Goal: Transaction & Acquisition: Obtain resource

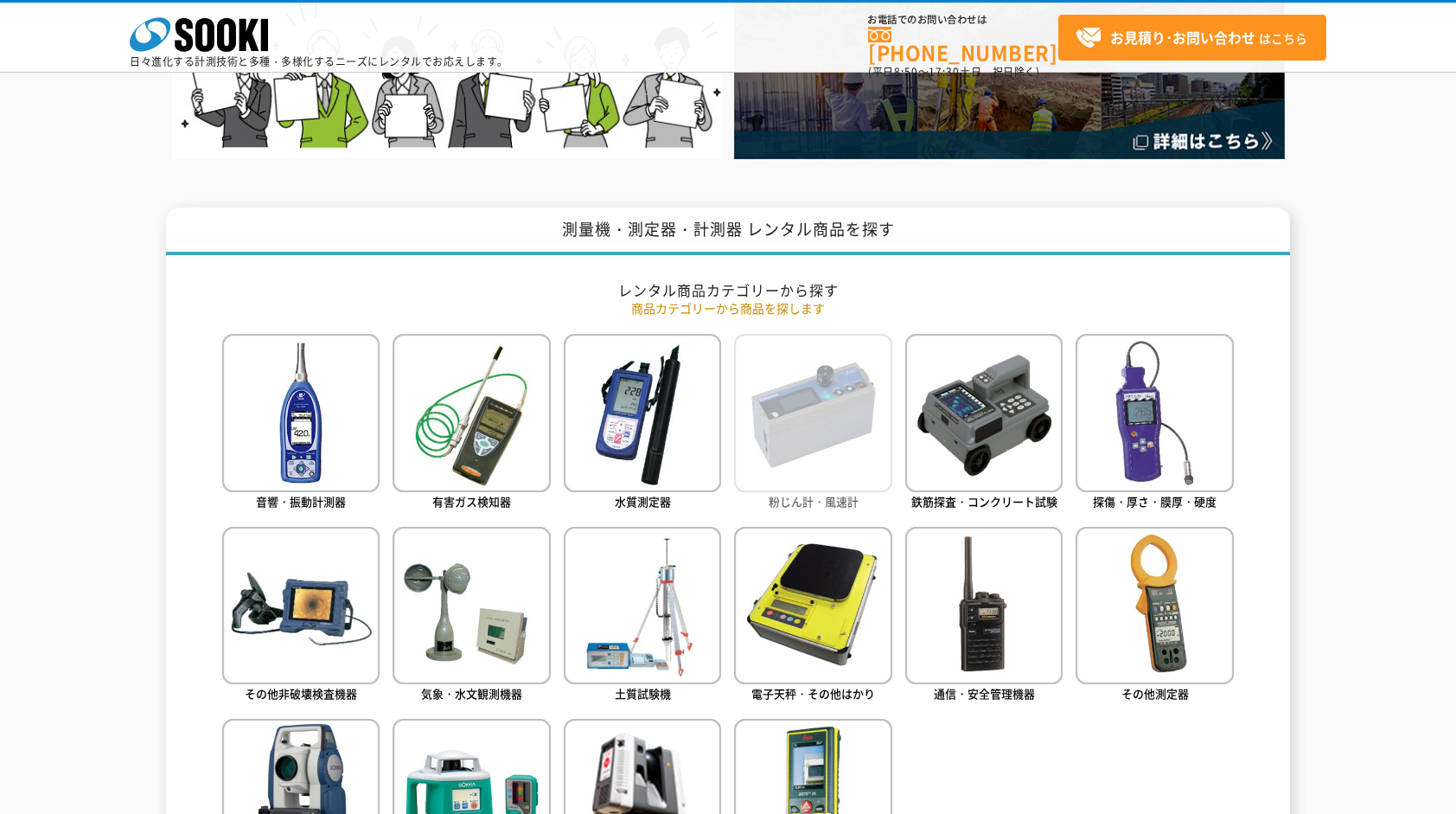
scroll to position [692, 0]
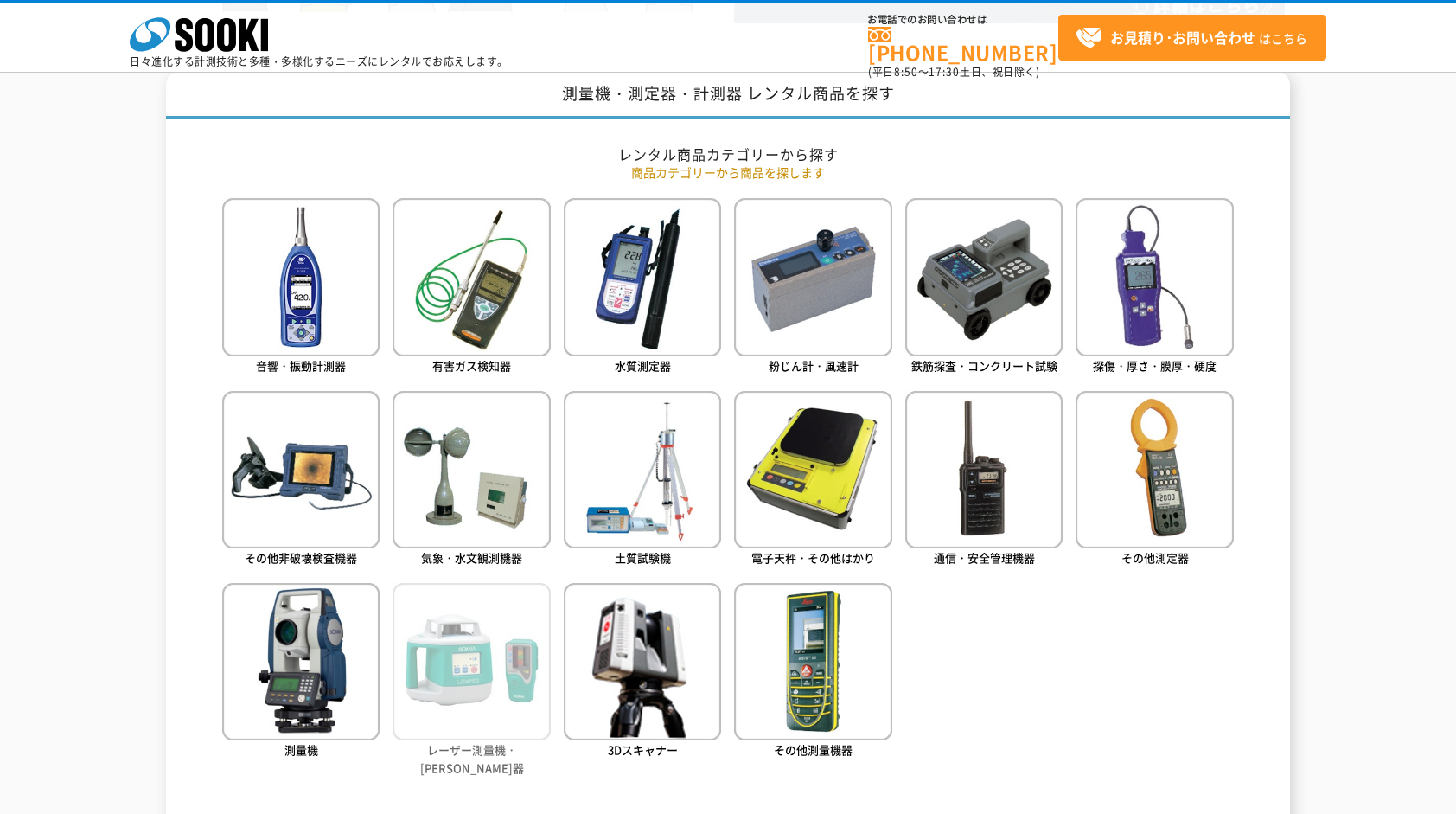
click at [471, 725] on img at bounding box center [471, 661] width 157 height 157
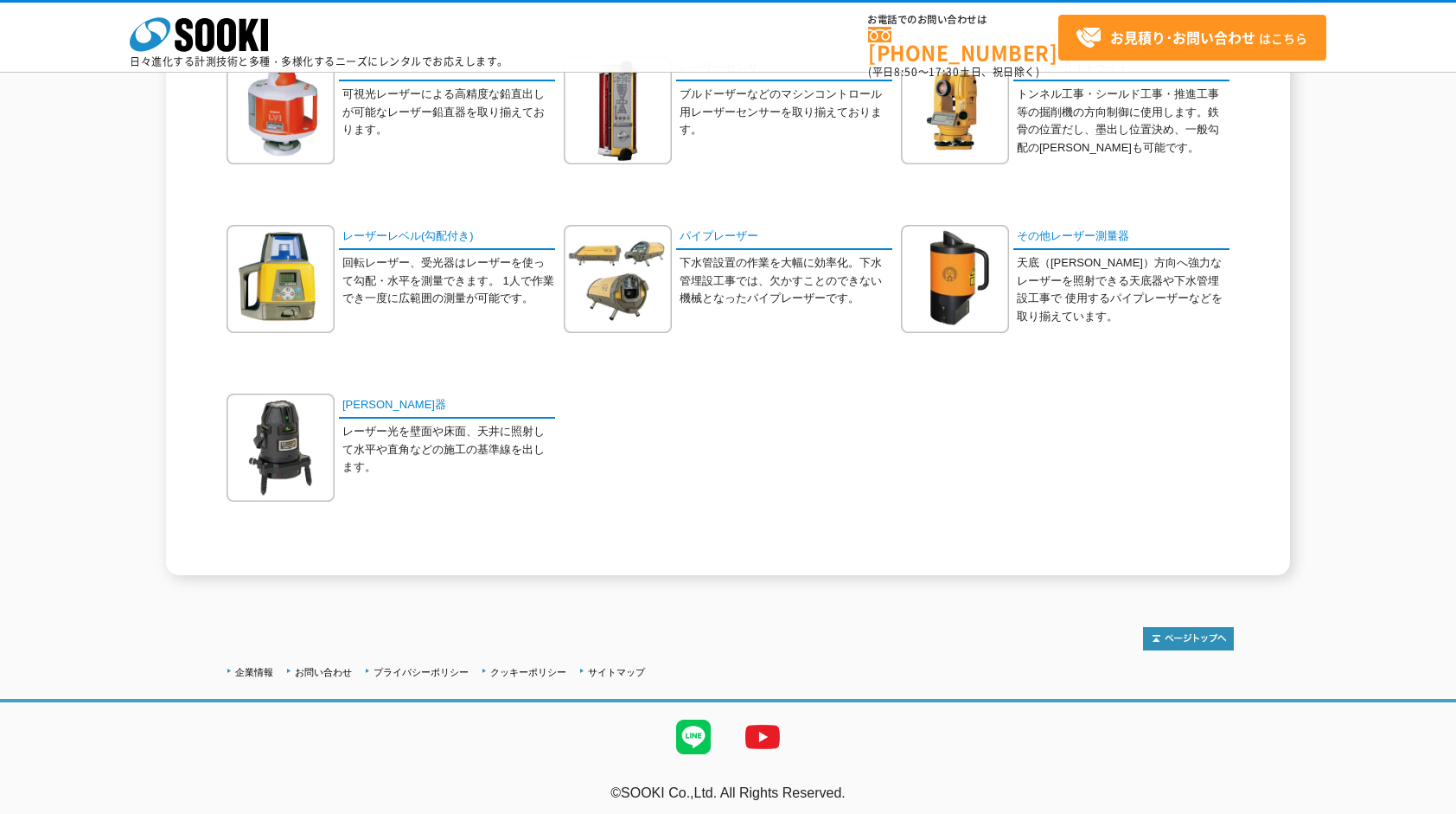
scroll to position [407, 0]
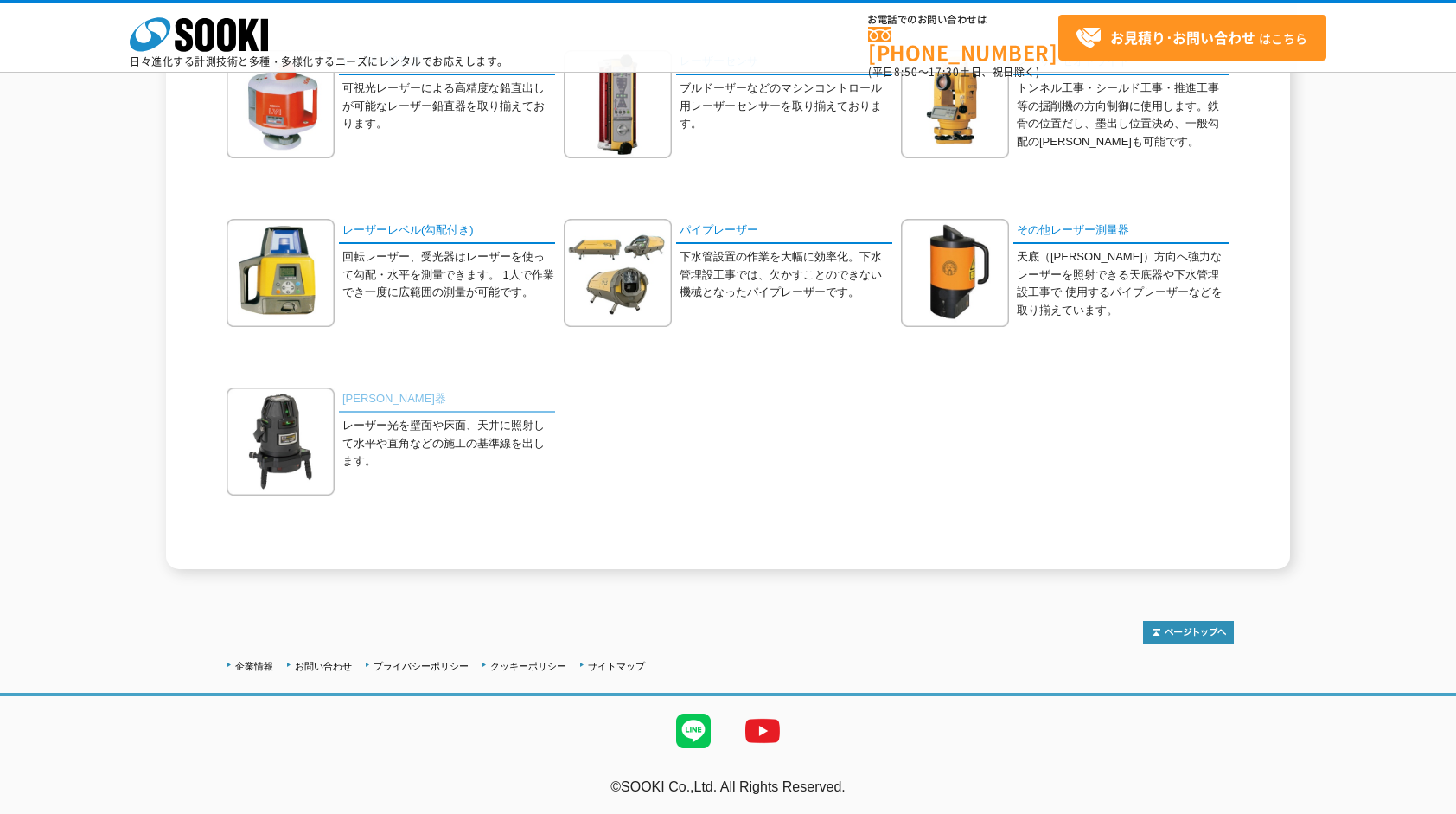
click at [347, 394] on link "[PERSON_NAME]器" at bounding box center [446, 400] width 216 height 25
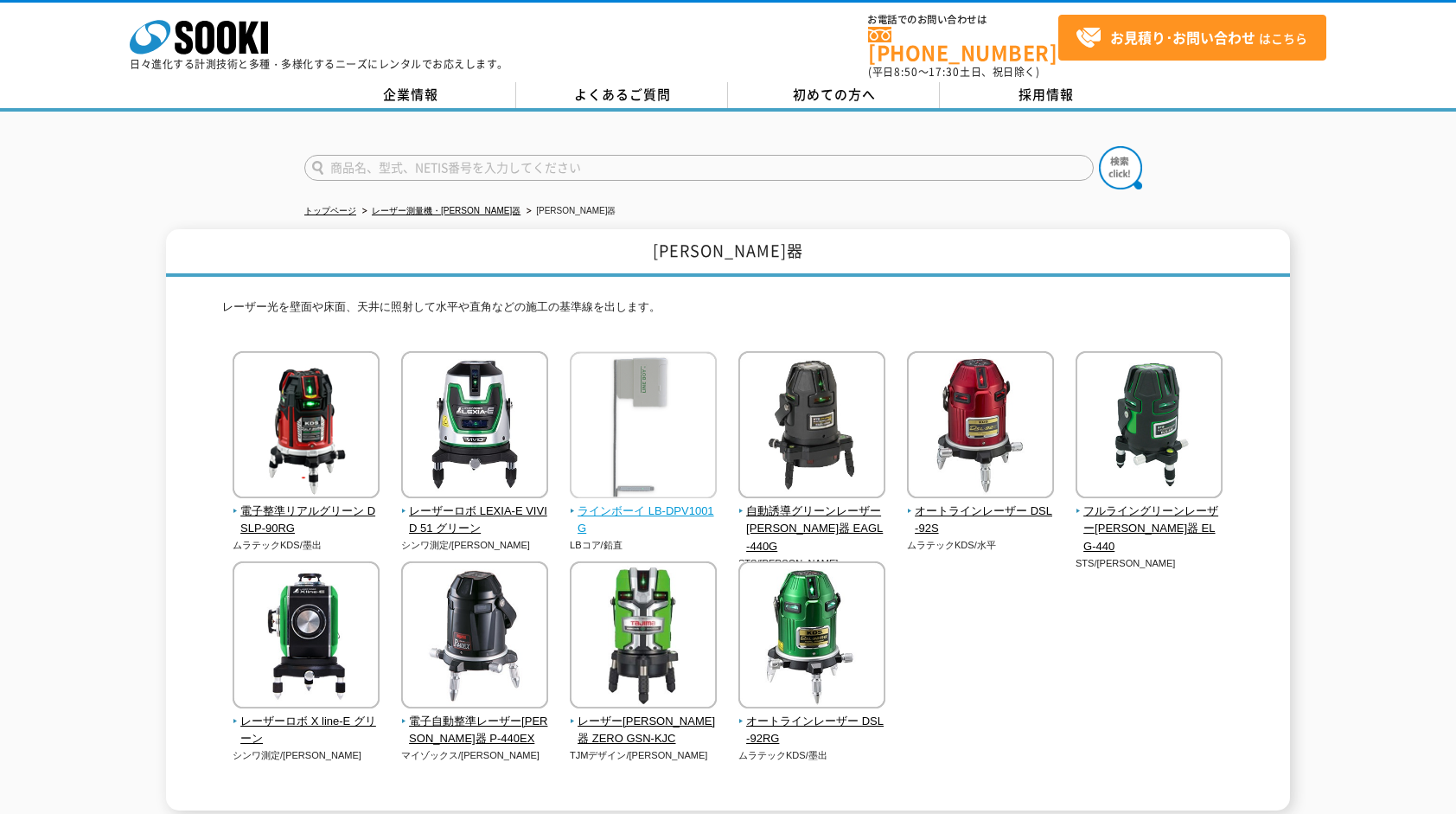
click at [638, 390] on img at bounding box center [642, 427] width 147 height 151
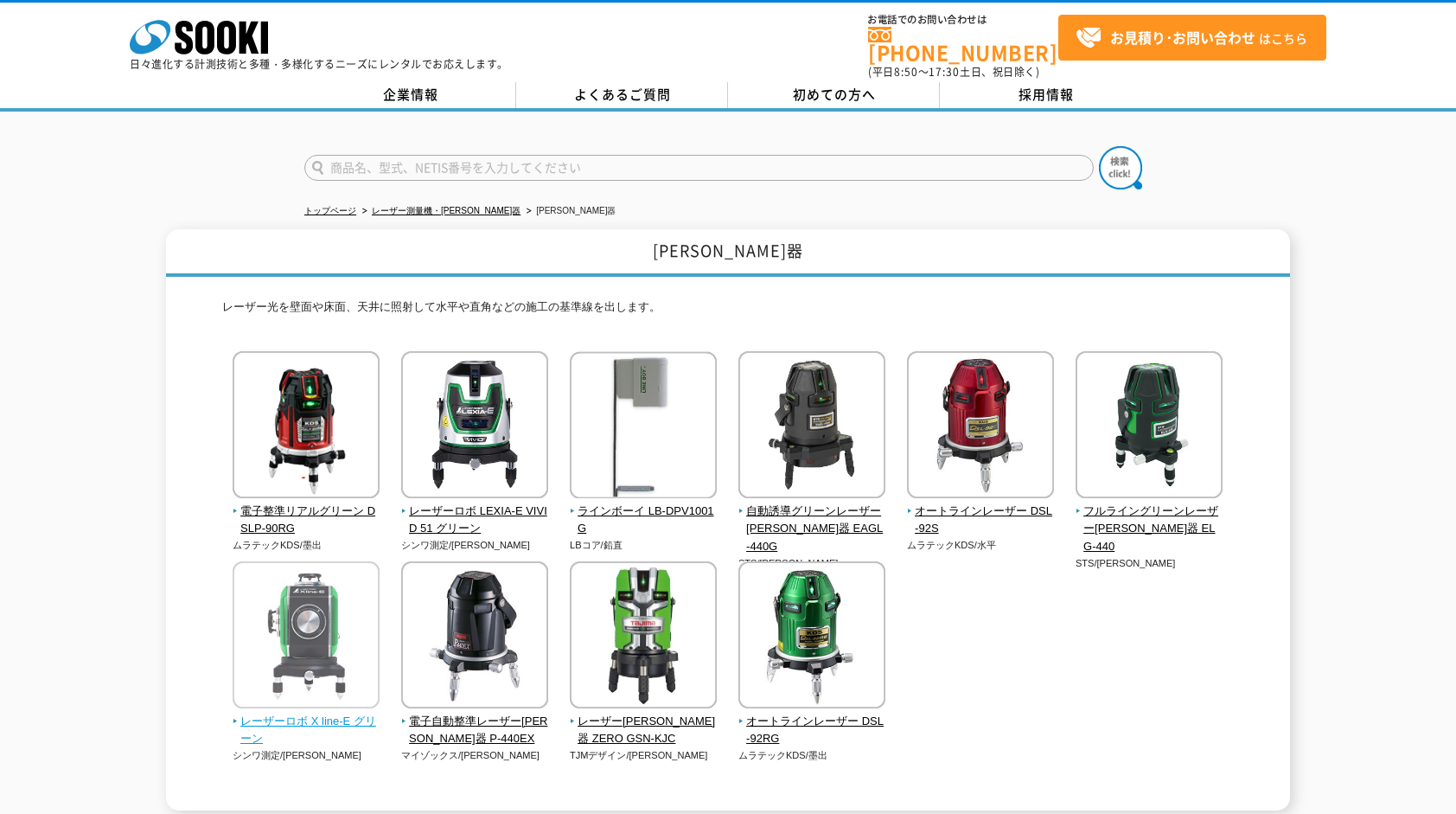
click at [326, 642] on img at bounding box center [306, 637] width 147 height 151
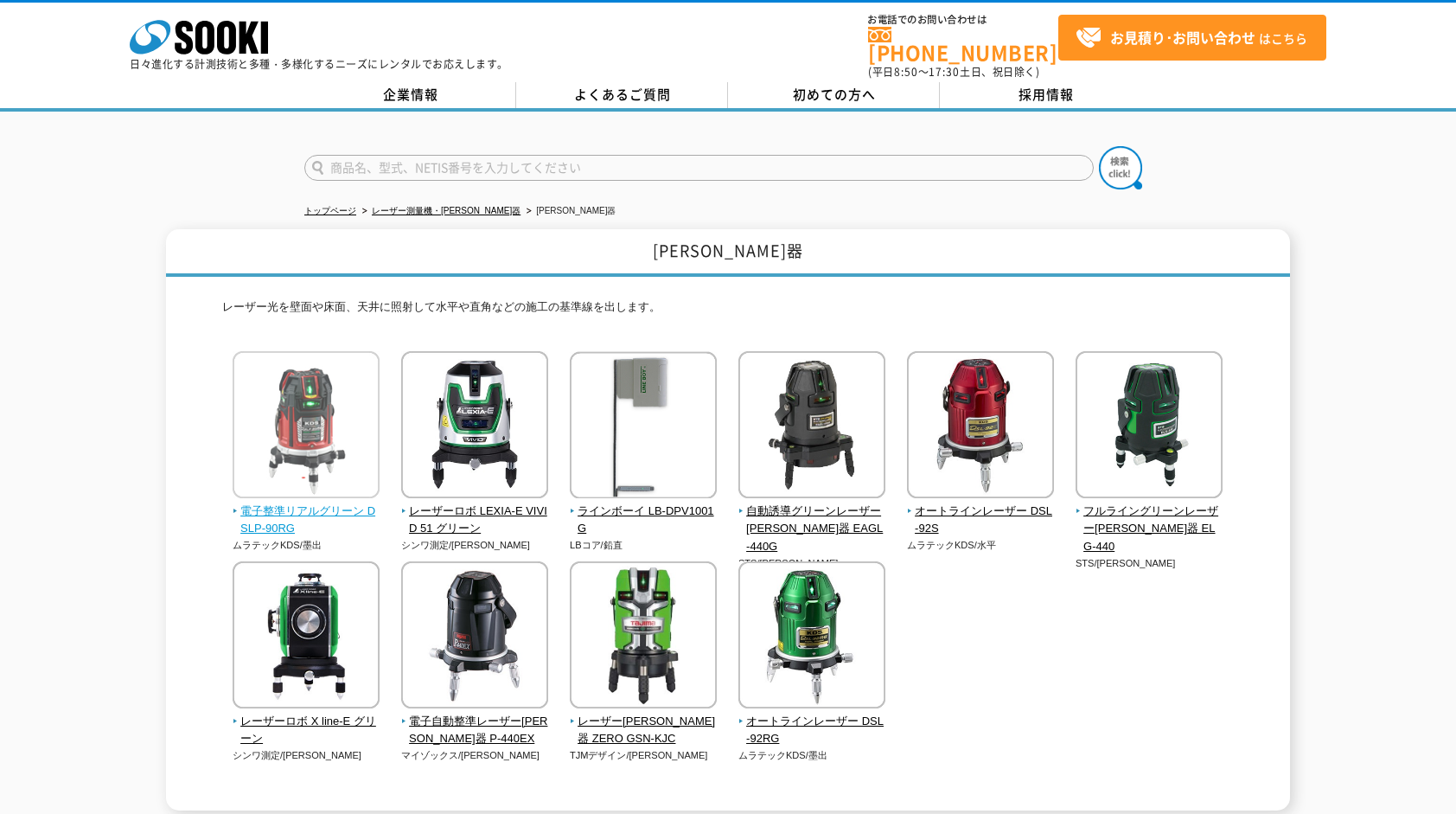
click at [326, 503] on span "電子整準リアルグリーン DSLP-90RG" at bounding box center [306, 521] width 148 height 36
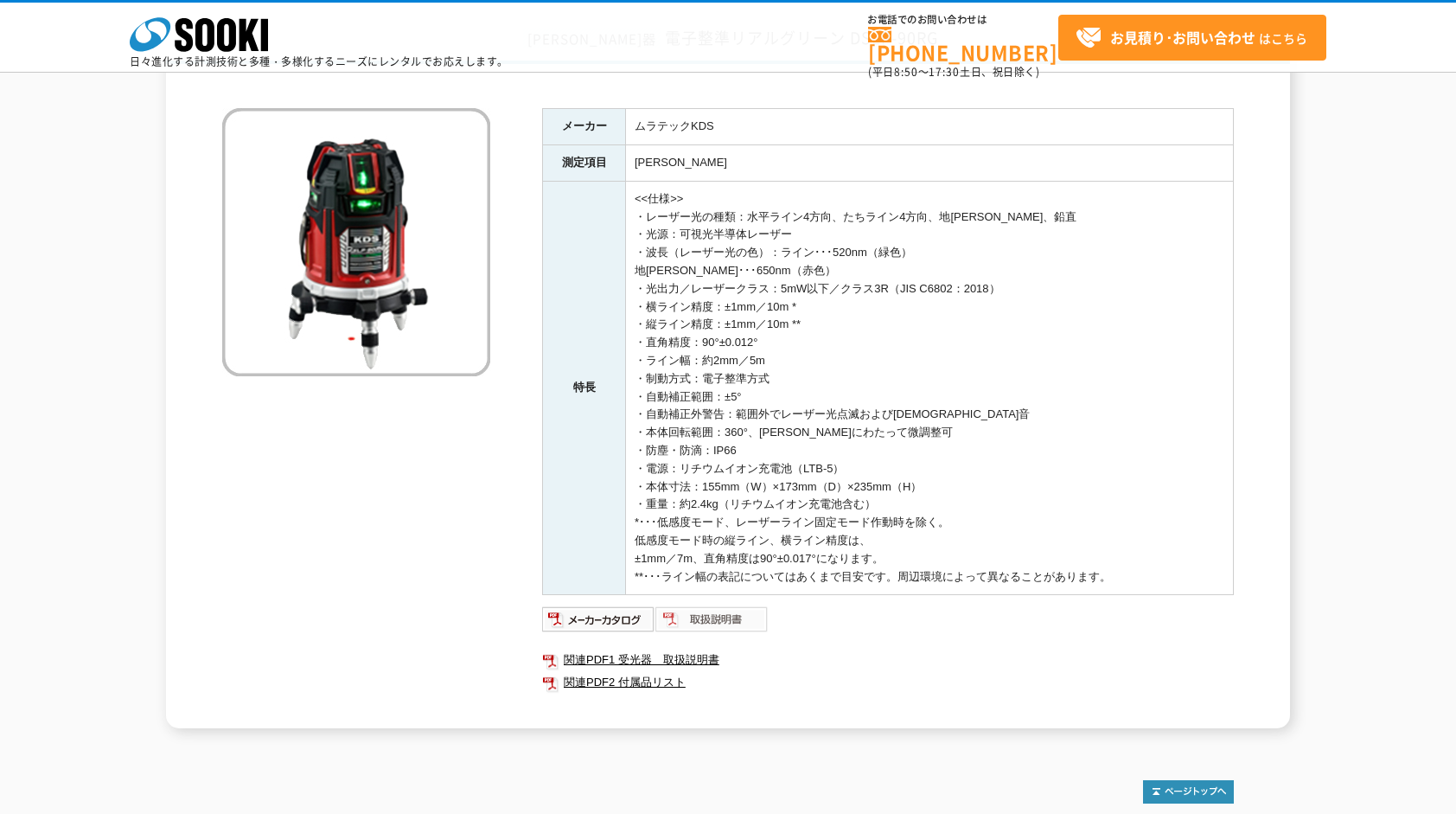
scroll to position [173, 0]
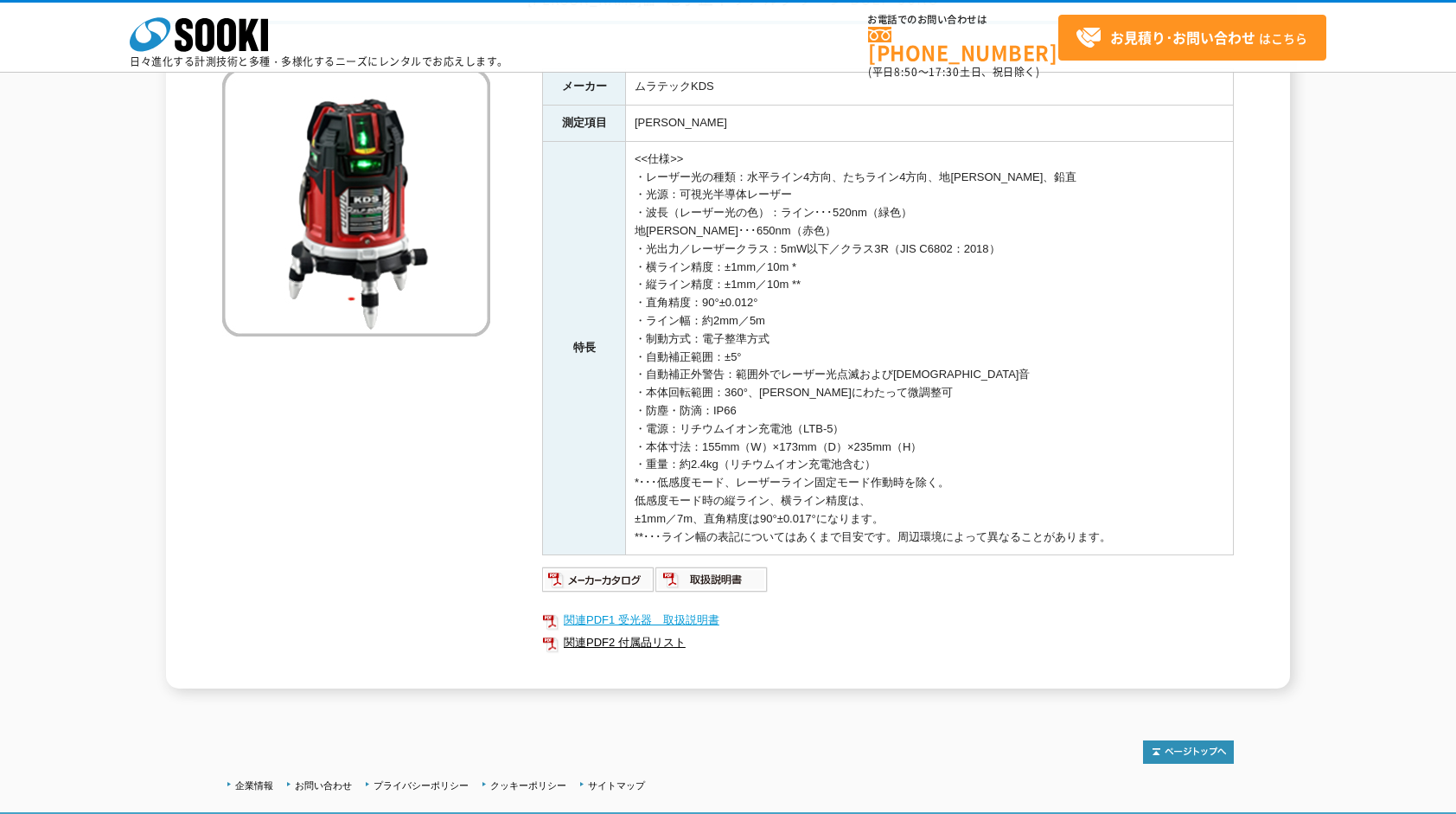
click at [635, 620] on link "関連PDF1 受光器＿取扱説明書" at bounding box center [887, 620] width 692 height 23
click at [689, 573] on img at bounding box center [712, 579] width 113 height 28
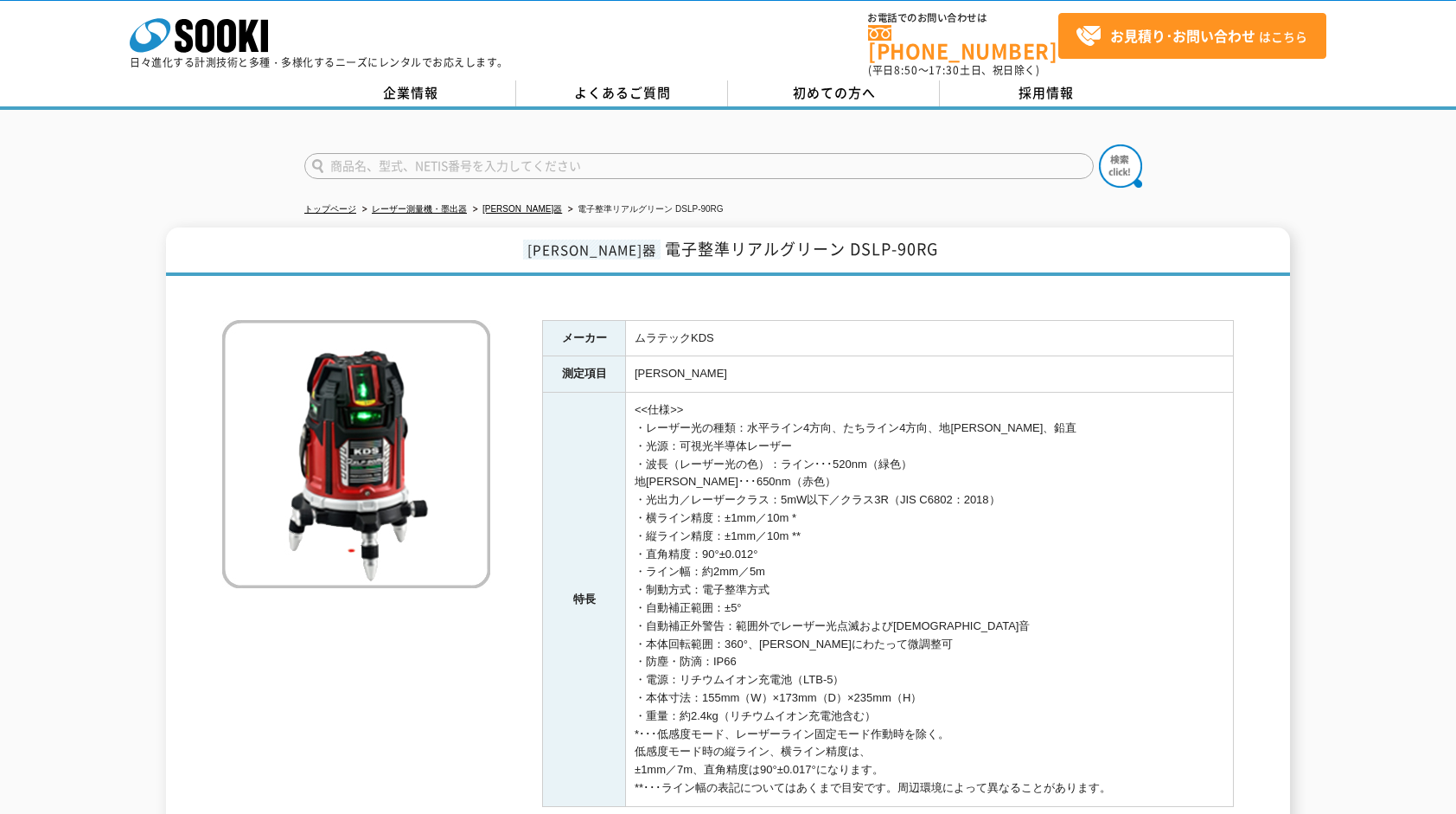
scroll to position [0, 0]
